Goal: Find specific fact: Find specific fact

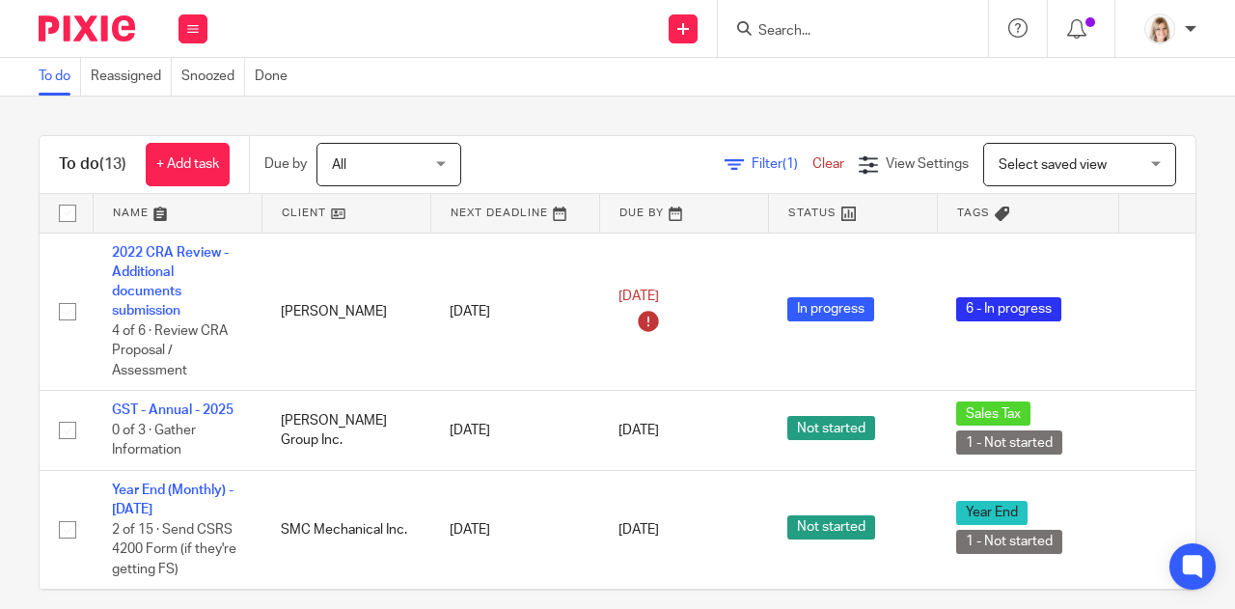
click at [822, 40] on form at bounding box center [859, 28] width 206 height 24
click at [795, 34] on input "Search" at bounding box center [843, 31] width 174 height 17
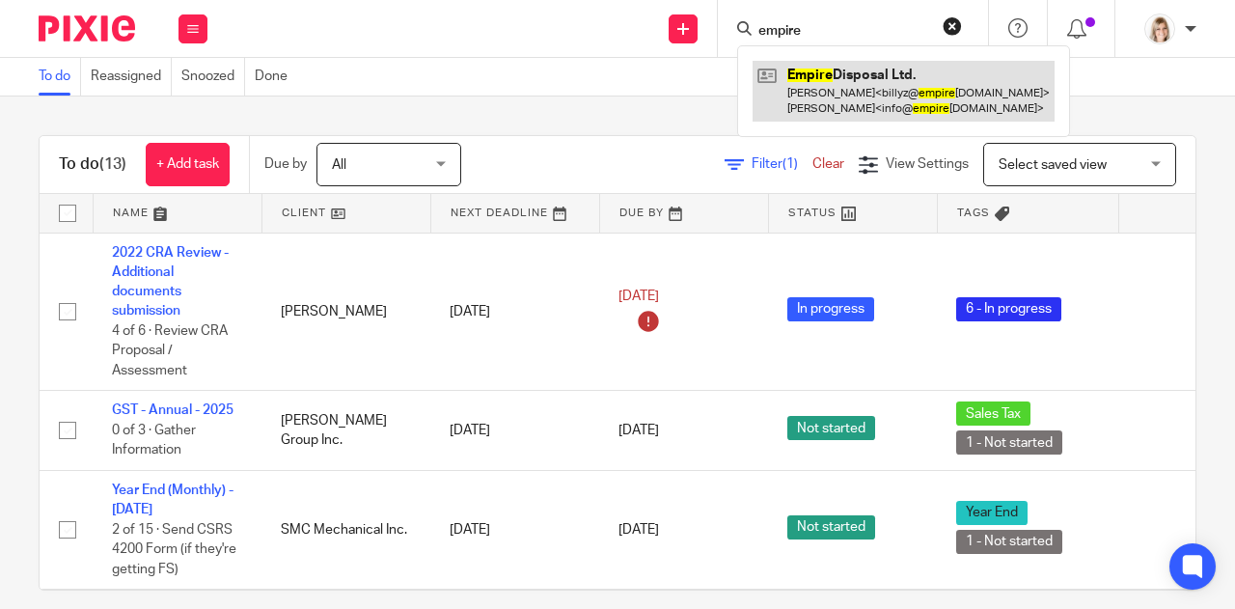
type input "empire"
click at [822, 76] on link at bounding box center [904, 91] width 302 height 60
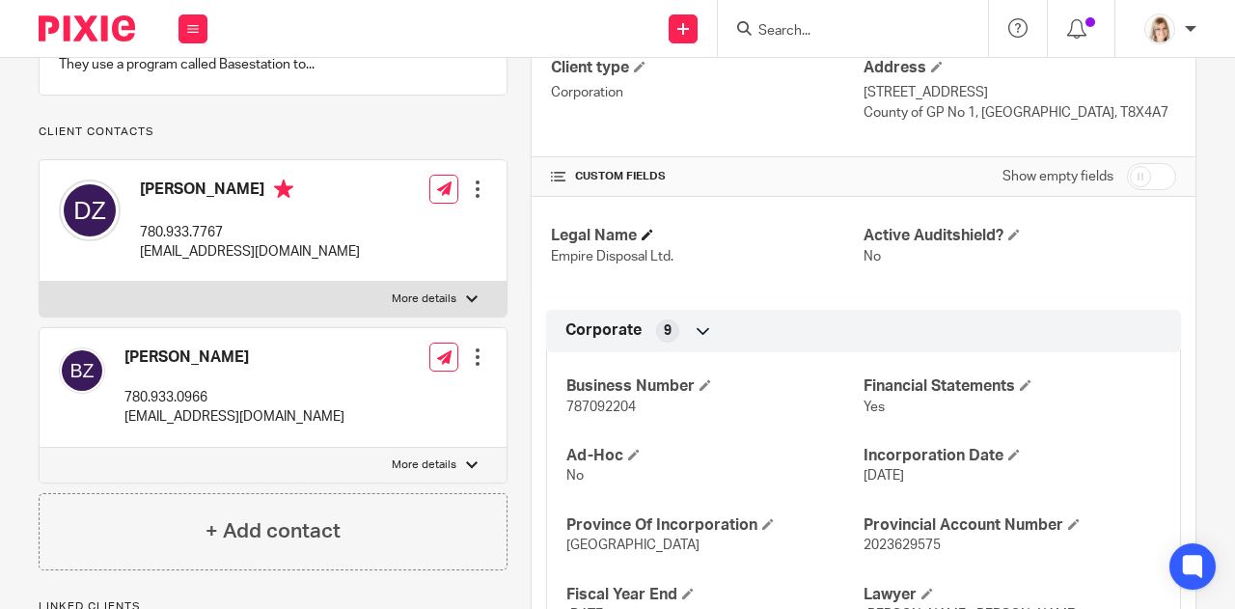
scroll to position [343, 0]
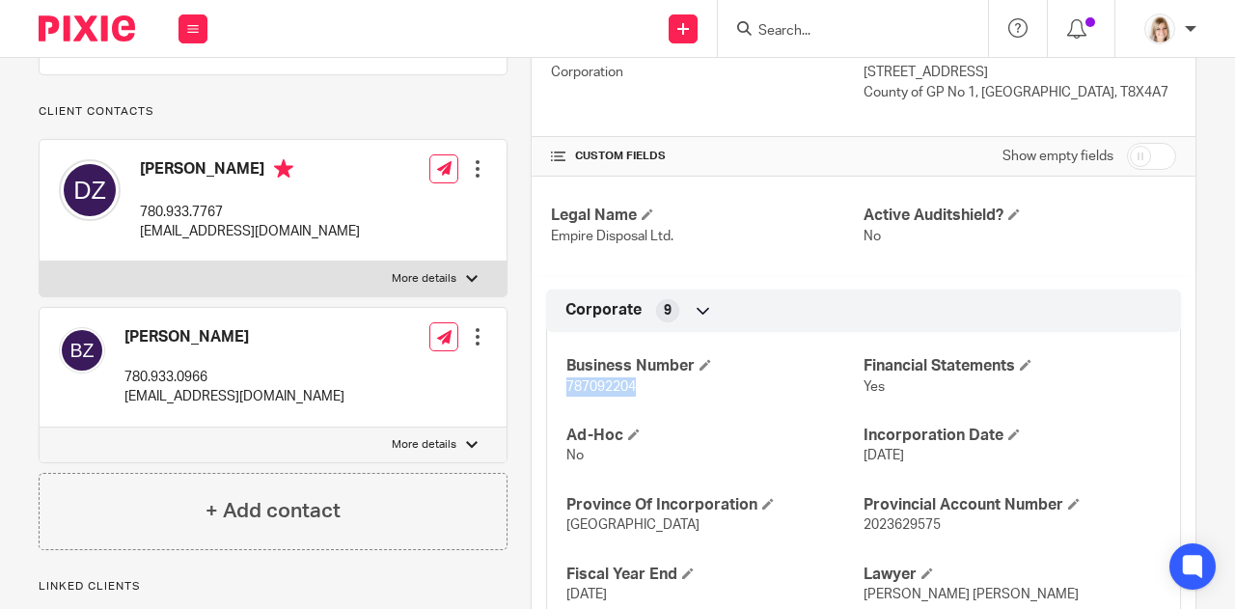
drag, startPoint x: 631, startPoint y: 380, endPoint x: 560, endPoint y: 387, distance: 71.7
click at [566, 387] on p "787092204" at bounding box center [714, 386] width 297 height 19
copy span "787092204"
